Goal: Information Seeking & Learning: Learn about a topic

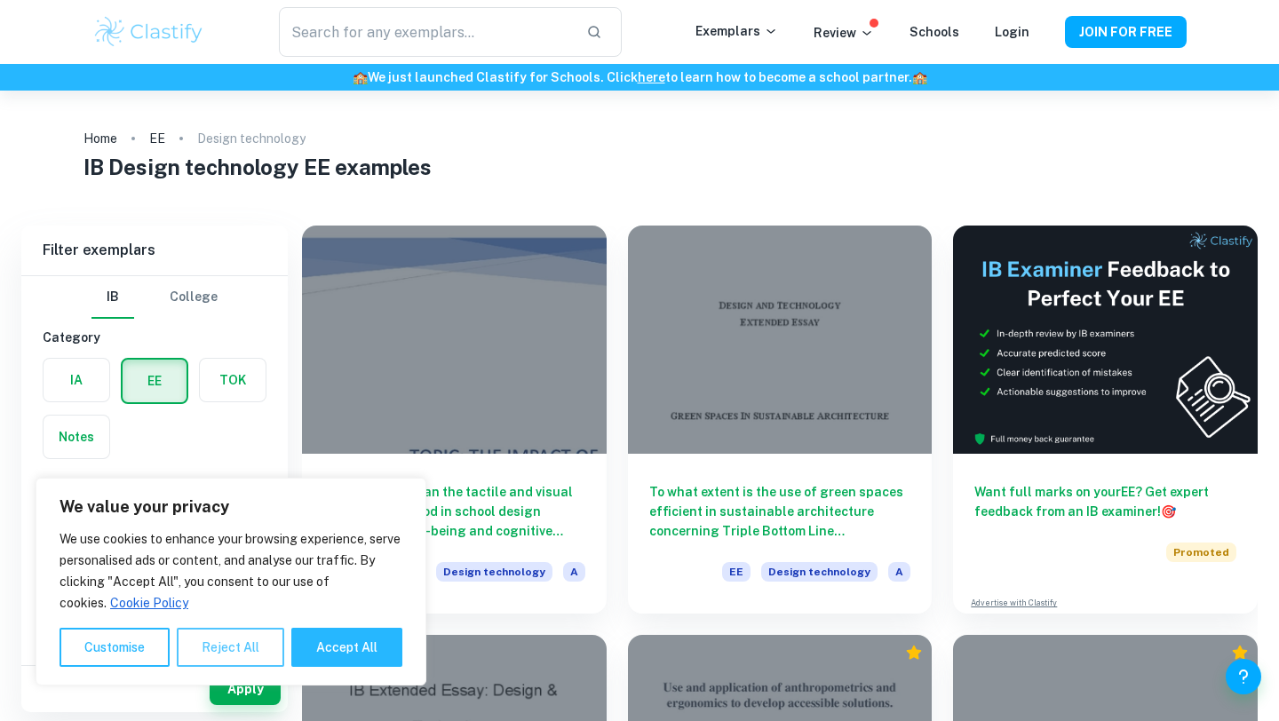
click at [218, 639] on button "Reject All" at bounding box center [230, 647] width 107 height 39
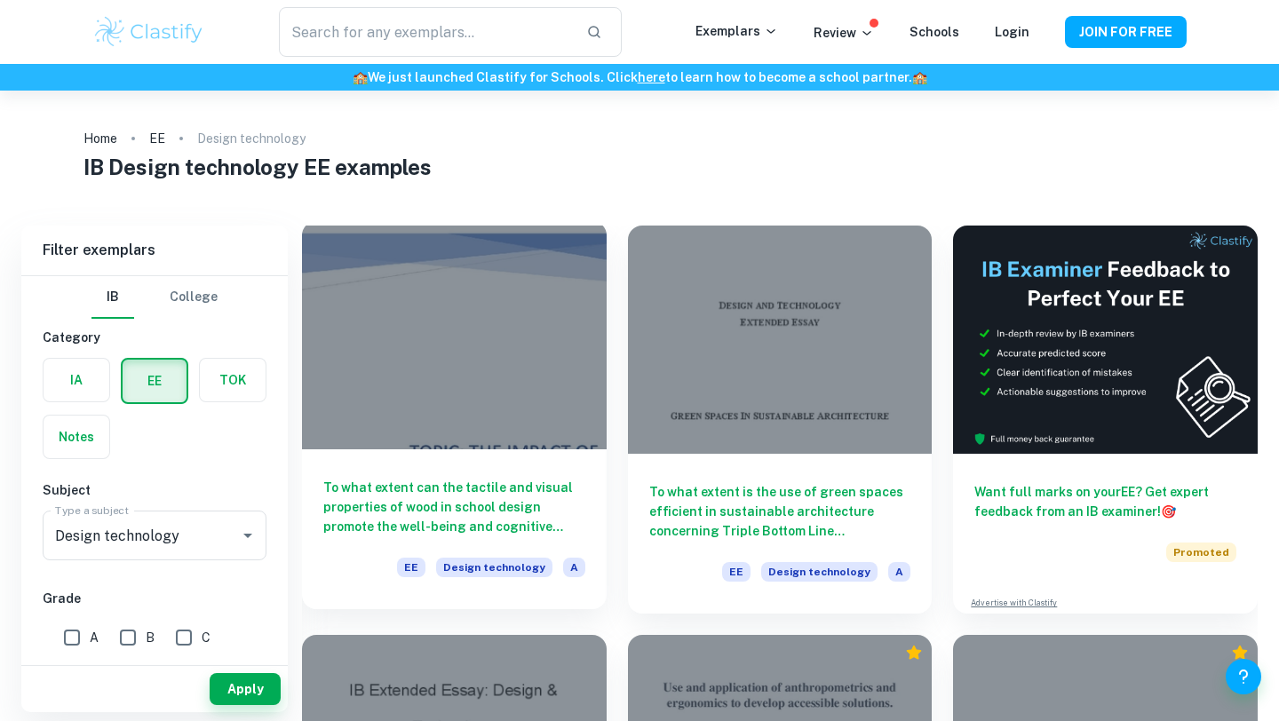
click at [401, 529] on h6 "To what extent can the tactile and visual properties of wood in school design p…" at bounding box center [454, 507] width 262 height 59
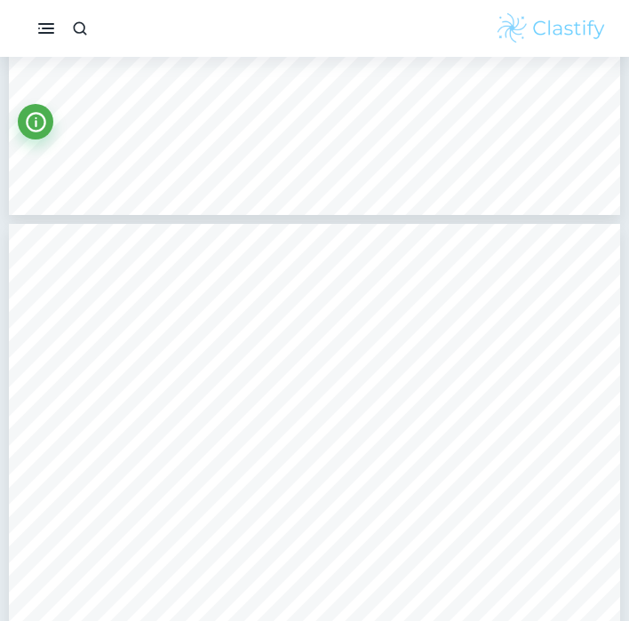
scroll to position [8881, 0]
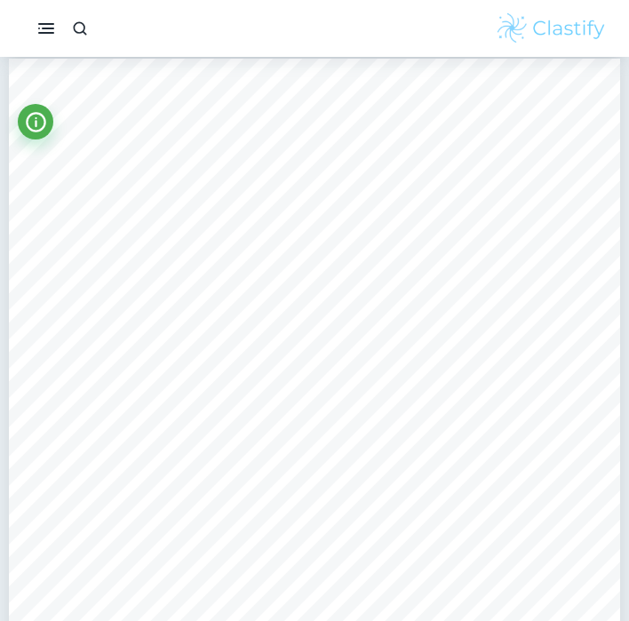
type input "1"
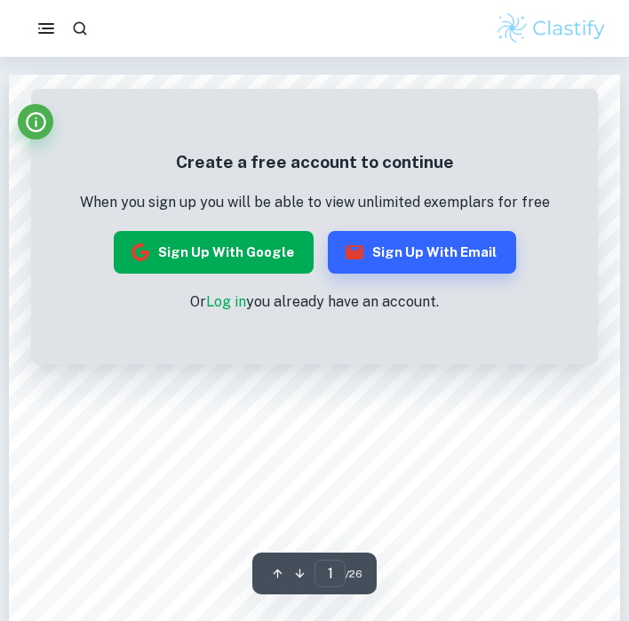
click at [253, 242] on button "Sign up with Google" at bounding box center [214, 252] width 200 height 43
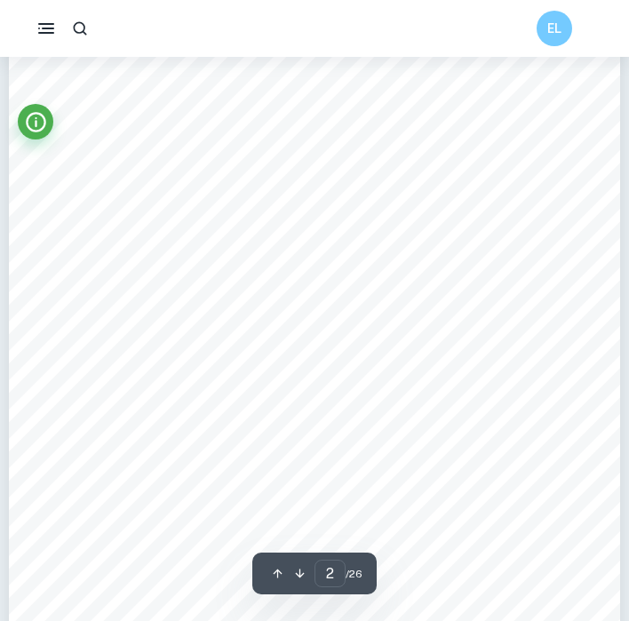
scroll to position [1115, 0]
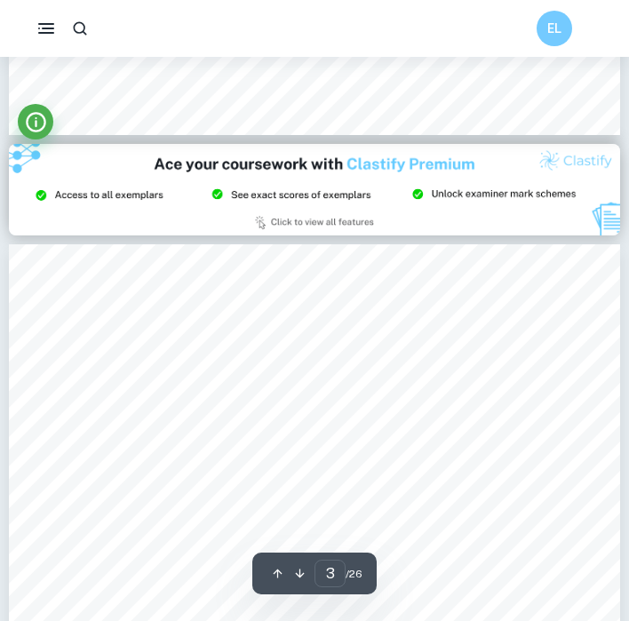
type input "2"
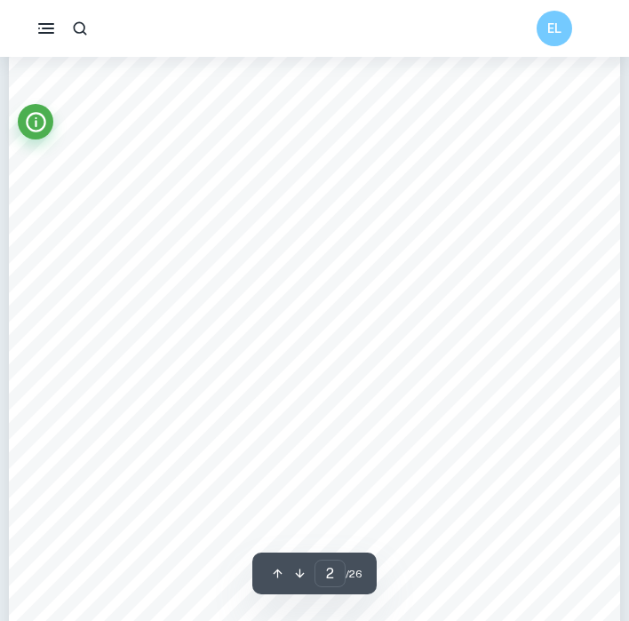
scroll to position [928, 0]
